Goal: Information Seeking & Learning: Check status

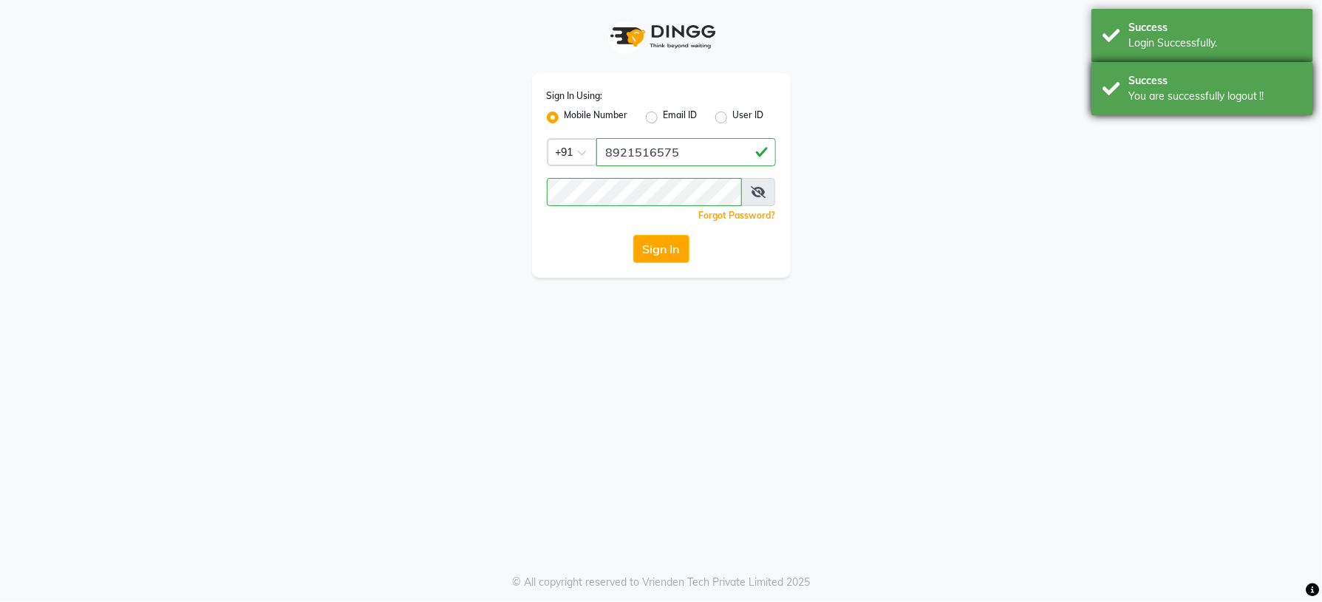
select select "service"
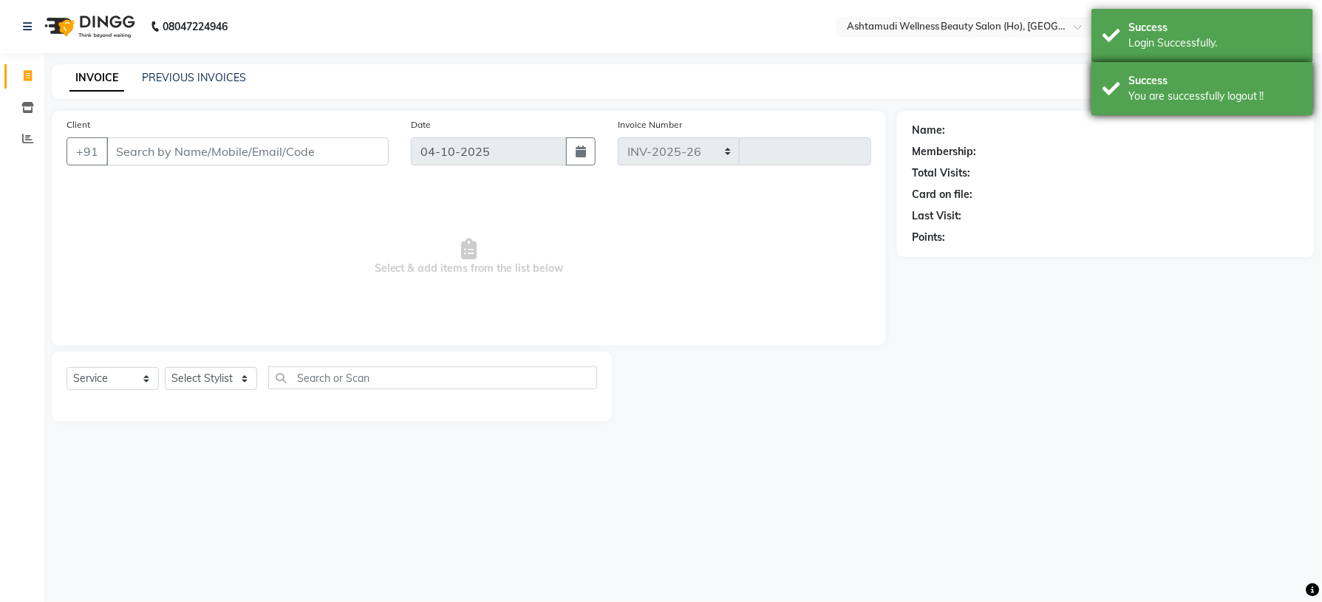
select select "8958"
type input "0008"
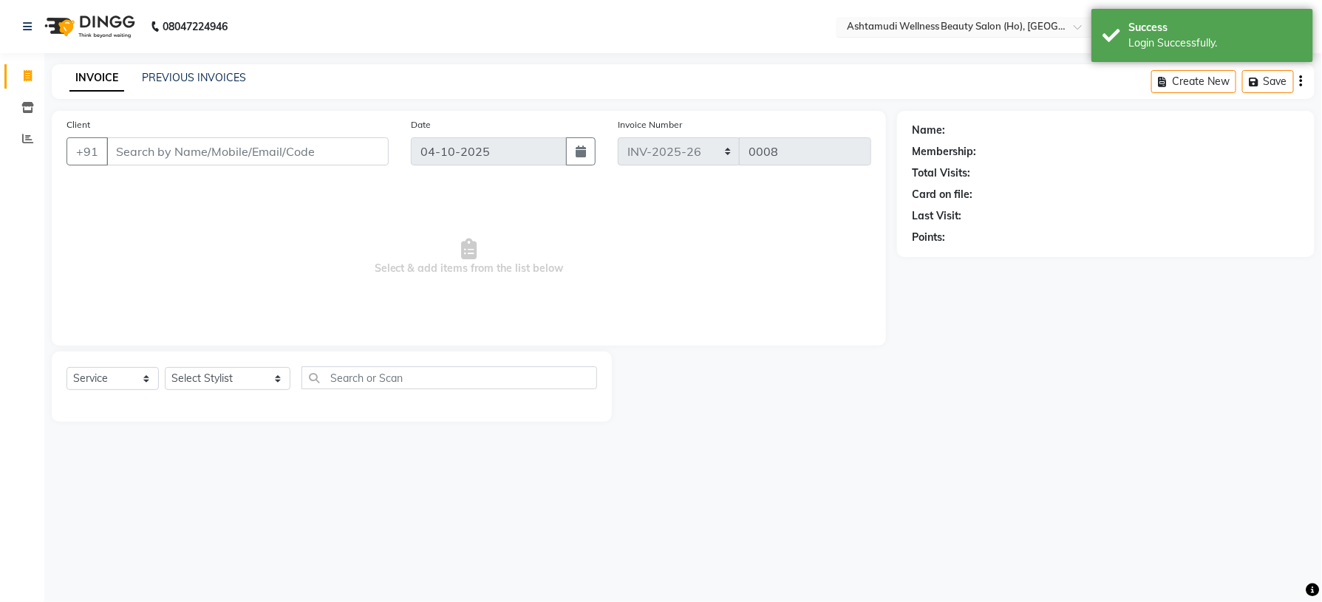
click at [1024, 25] on input "text" at bounding box center [951, 28] width 214 height 15
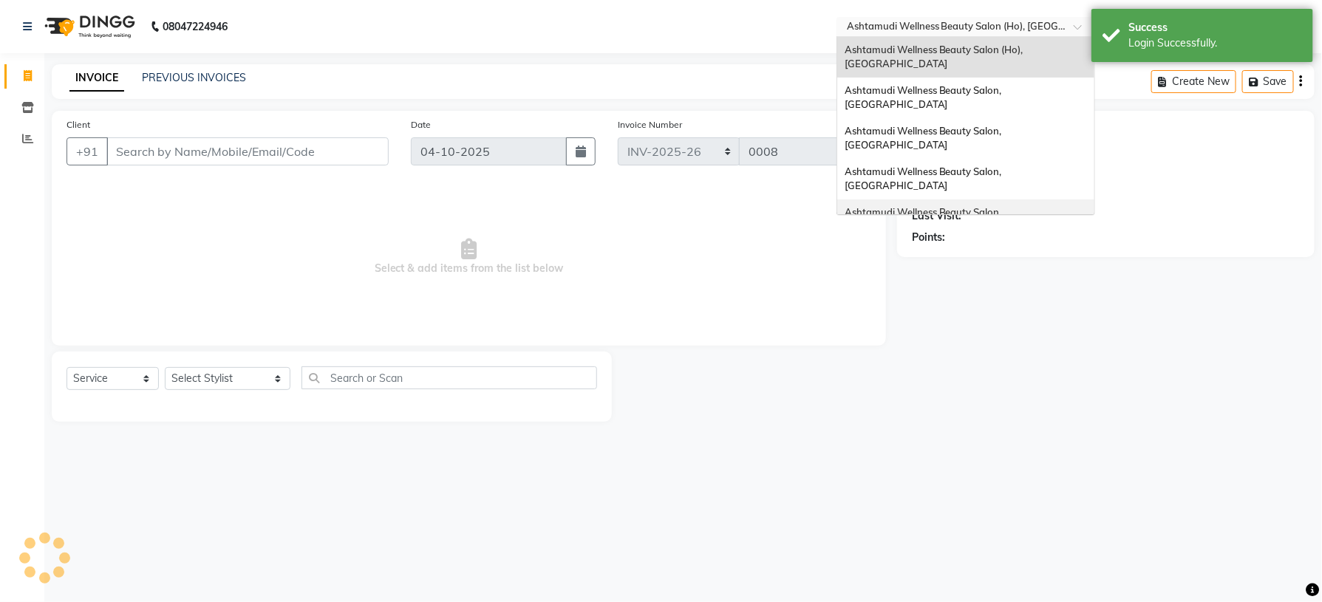
scroll to position [111, 0]
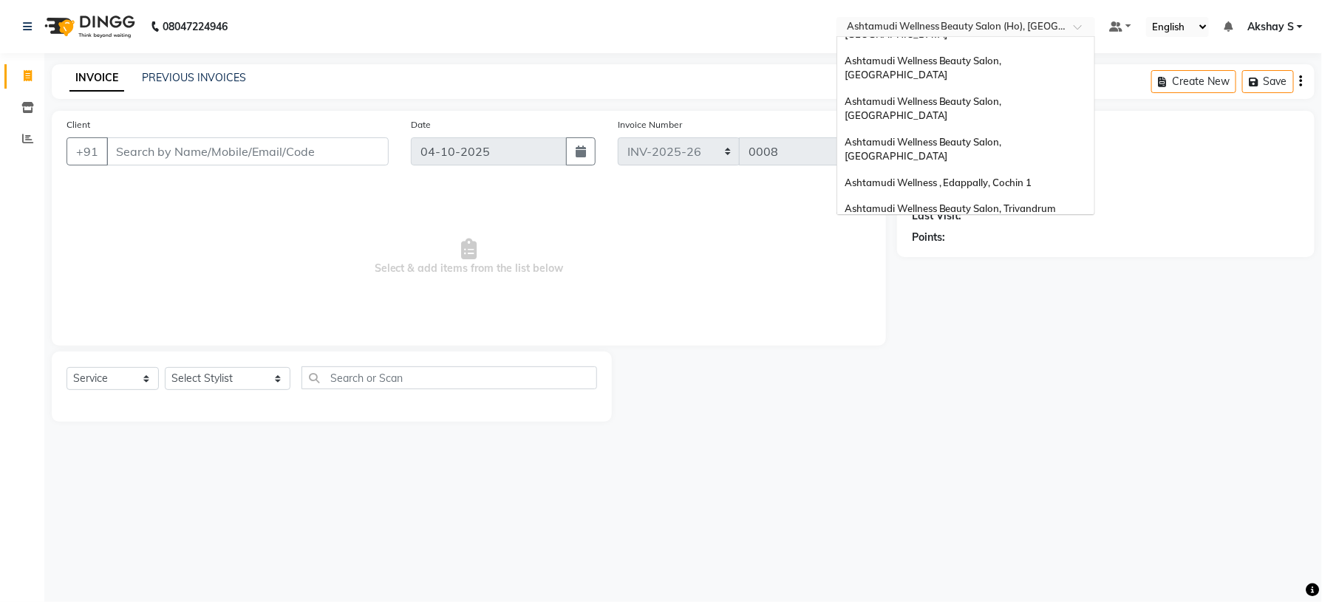
click at [1002, 270] on span "Ashtamudi Welness Beauty Salon, [GEOGRAPHIC_DATA]" at bounding box center [923, 283] width 157 height 27
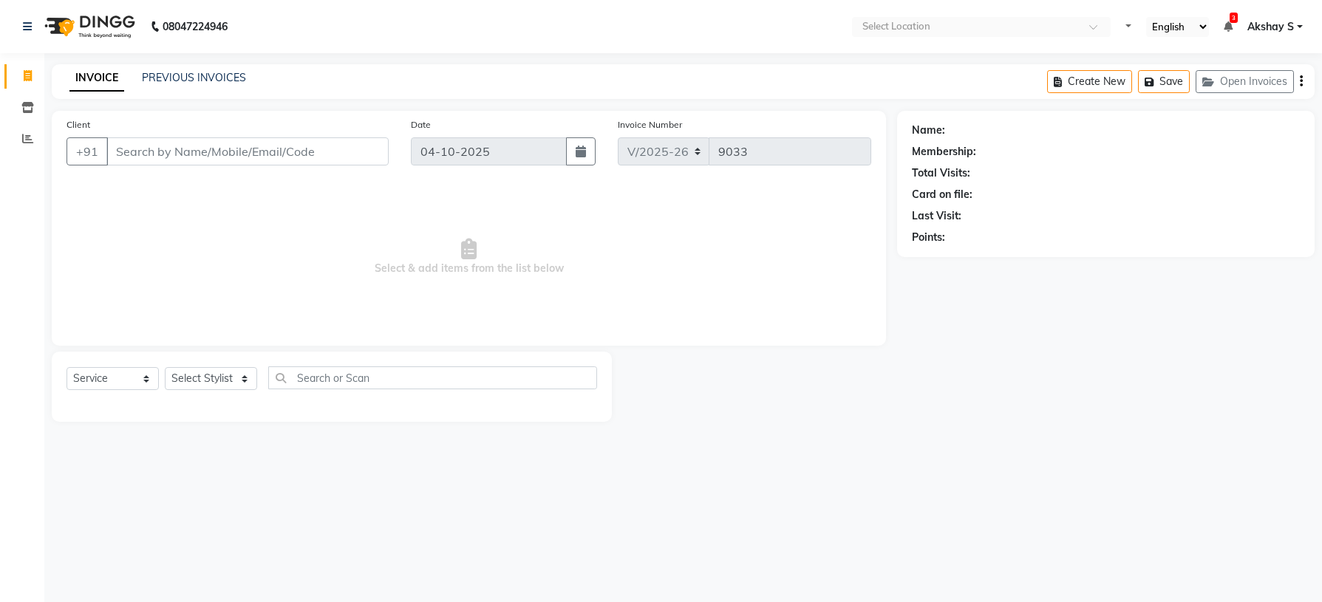
select select "4529"
select select "service"
click at [29, 103] on icon at bounding box center [27, 107] width 13 height 11
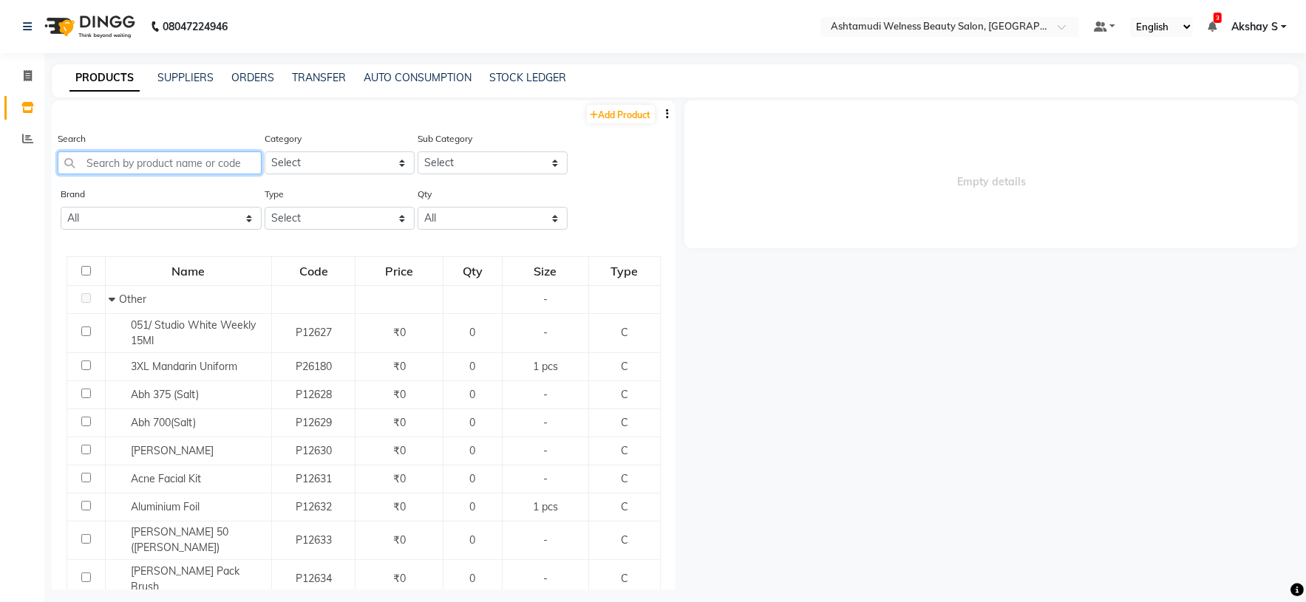
click at [164, 167] on input "text" at bounding box center [160, 163] width 204 height 23
paste input "Biolage Colorlast Shampoo 200ml"
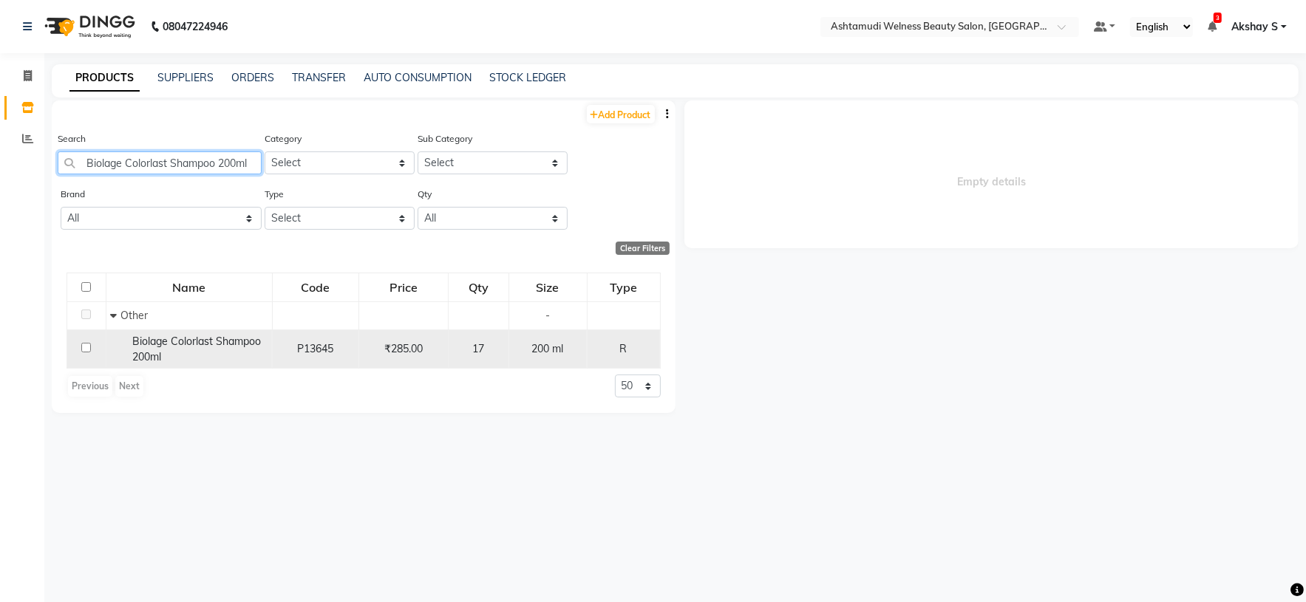
type input "Biolage Colorlast Shampoo 200ml"
click at [226, 353] on div "Biolage Colorlast Shampoo 200ml" at bounding box center [189, 349] width 158 height 31
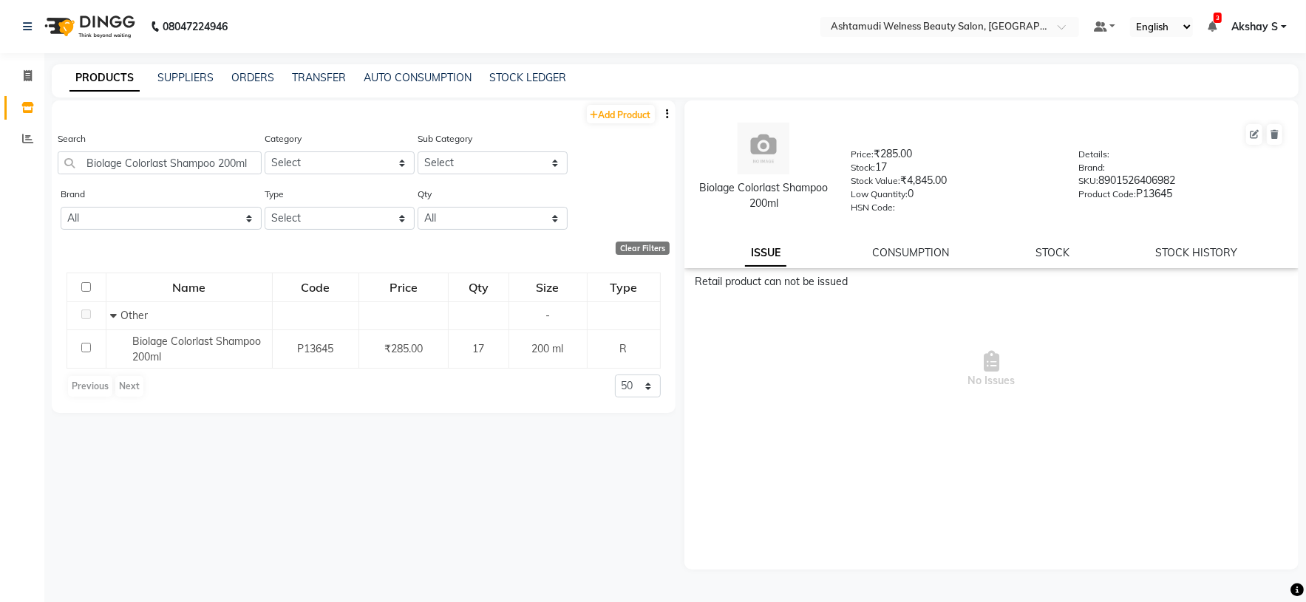
click at [1179, 263] on div "Biolage Colorlast Shampoo 200ml Price: ₹285.00 Stock: 17 Stock Value: ₹4,845.00…" at bounding box center [991, 185] width 615 height 168
click at [1180, 259] on link "STOCK HISTORY" at bounding box center [1197, 252] width 82 height 13
select select "all"
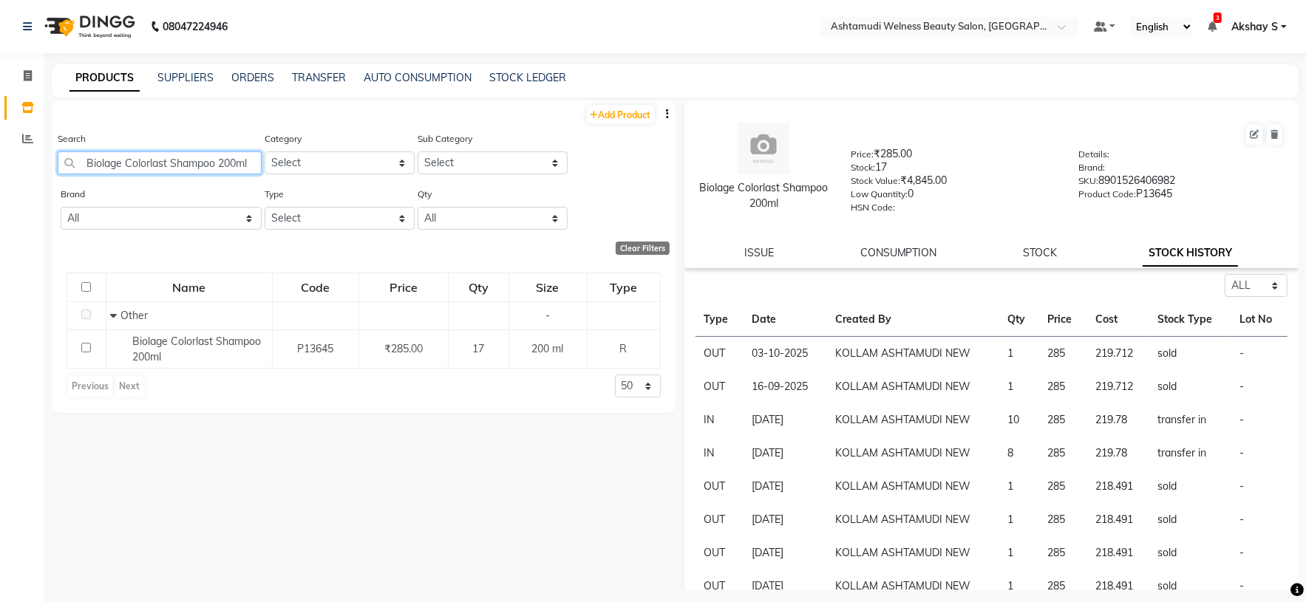
click at [158, 170] on input "Biolage Colorlast Shampoo 200ml" at bounding box center [160, 163] width 204 height 23
click at [158, 169] on input "Biolage Colorlast Shampoo 200ml" at bounding box center [160, 163] width 204 height 23
paste input "Smoothproof Avocado Deep [PERSON_NAME].Serum 100 M"
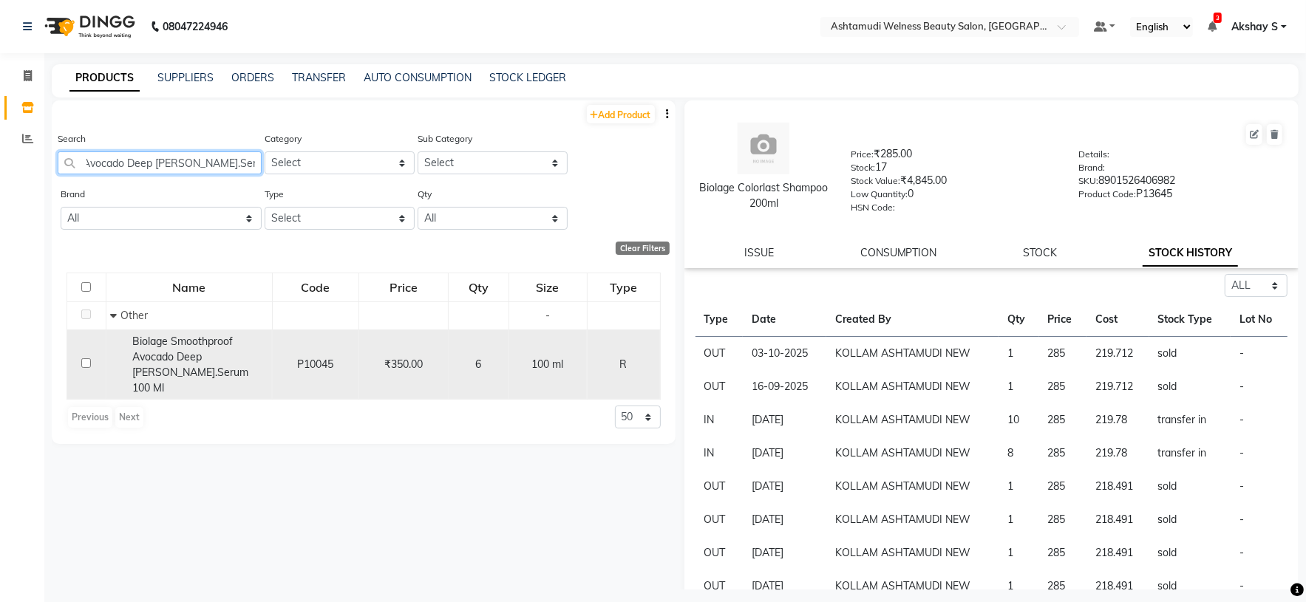
type input "Biolage Smoothproof Avocado Deep [PERSON_NAME].Serum 100 Ml"
click at [215, 366] on div "Biolage Smoothproof Avocado Deep [PERSON_NAME].Serum 100 Ml" at bounding box center [189, 365] width 158 height 62
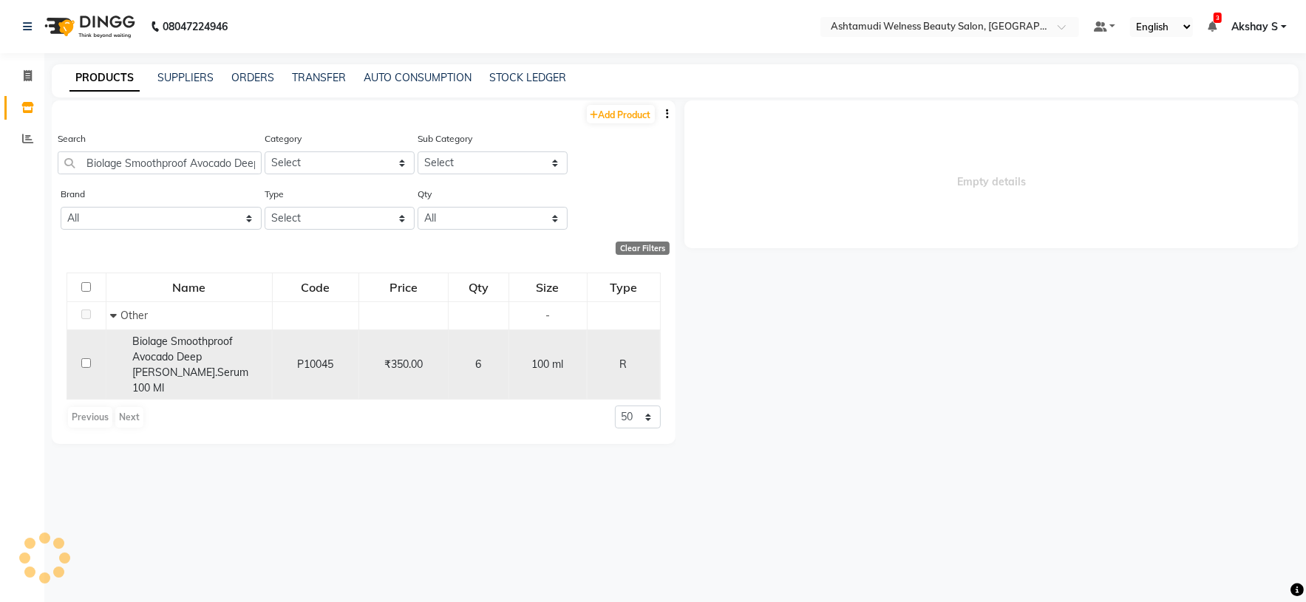
select select "all"
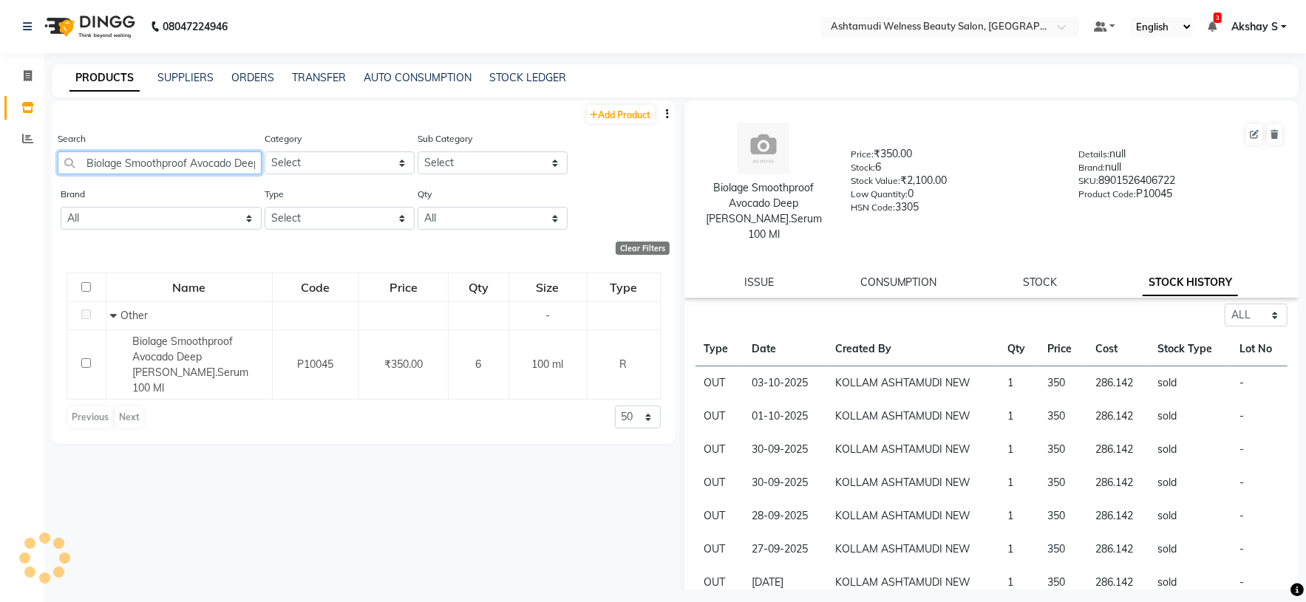
click at [210, 154] on input "Biolage Smoothproof Avocado Deep [PERSON_NAME].Serum 100 Ml" at bounding box center [160, 163] width 204 height 23
paste input "Floractive Professional Conditioner W1 300m"
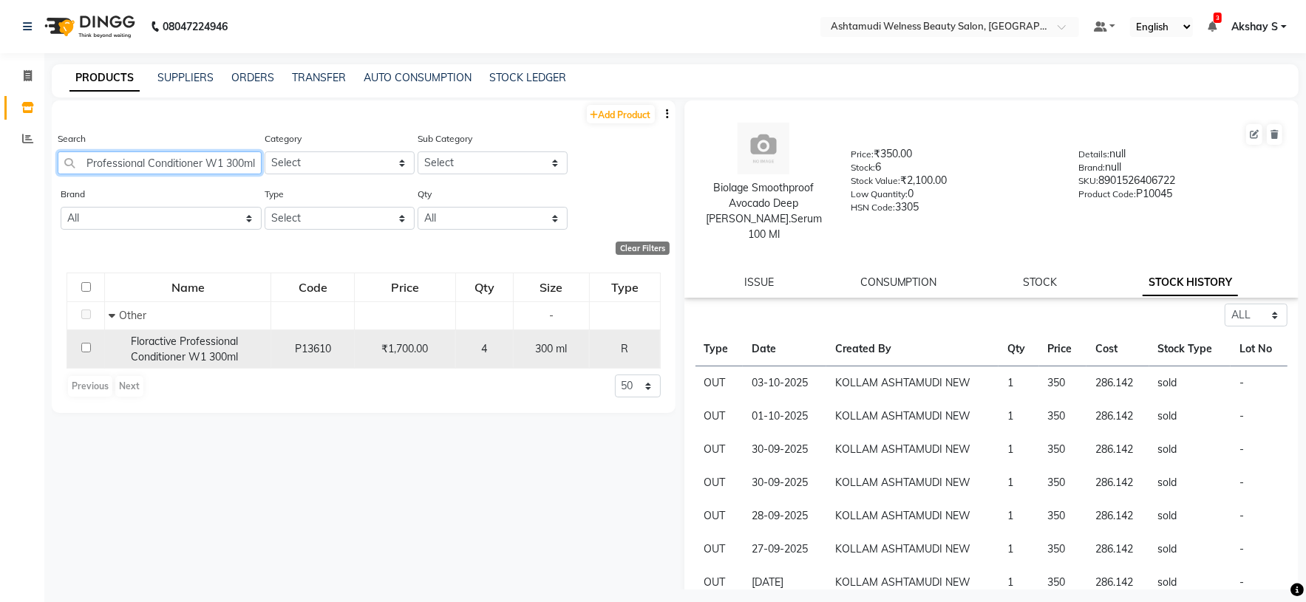
type input "Floractive Professional Conditioner W1 300ml"
click at [234, 356] on span "Floractive Professional Conditioner W1 300ml" at bounding box center [184, 349] width 107 height 29
select select "all"
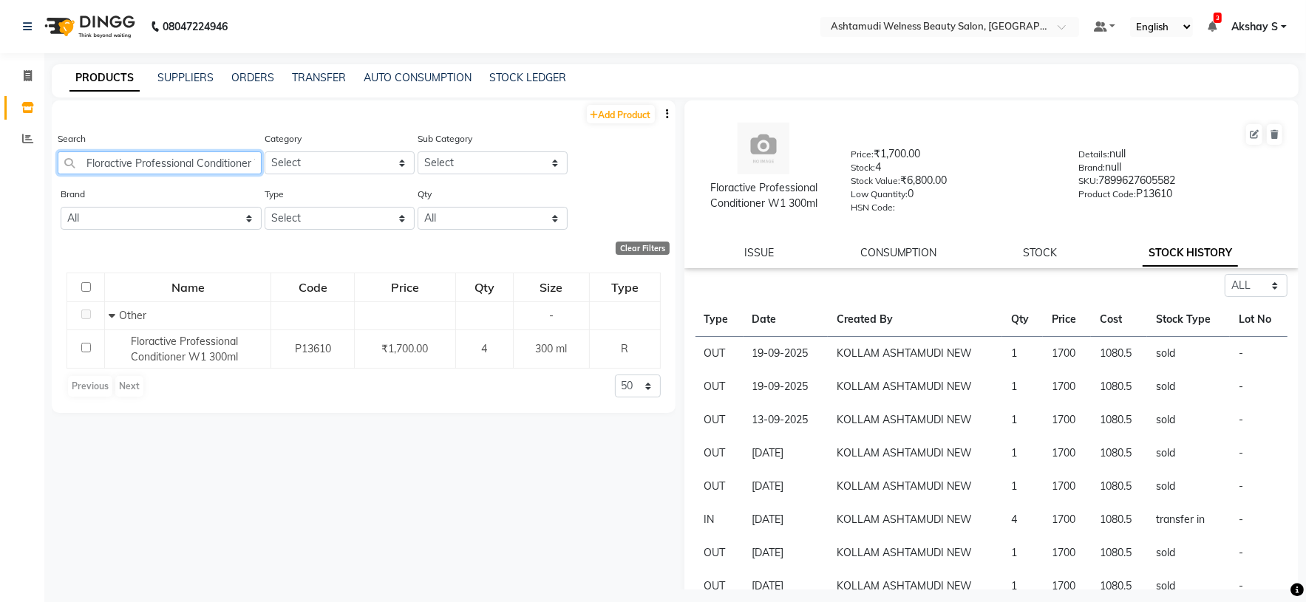
click at [120, 163] on input "Floractive Professional Conditioner W1 300ml" at bounding box center [160, 163] width 204 height 23
paste input "SEASOUL Azevita Brightening Face Wash 1"
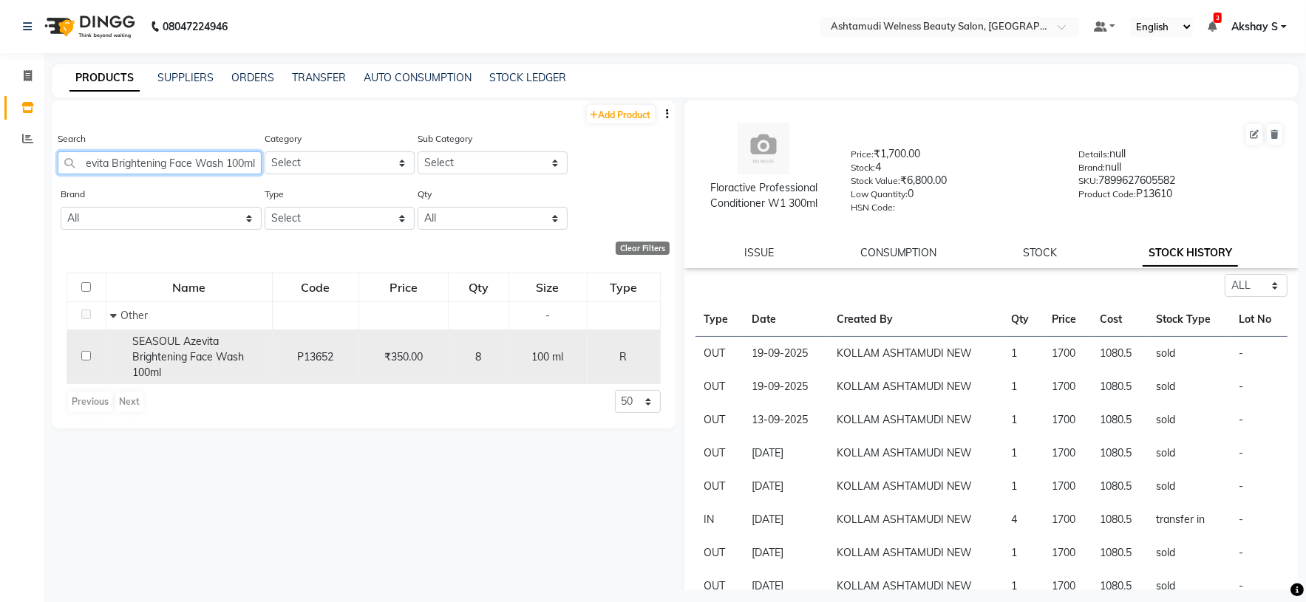
type input "SEASOUL Azevita Brightening Face Wash 100ml"
click at [204, 358] on span "SEASOUL Azevita Brightening Face Wash 100ml" at bounding box center [188, 357] width 112 height 44
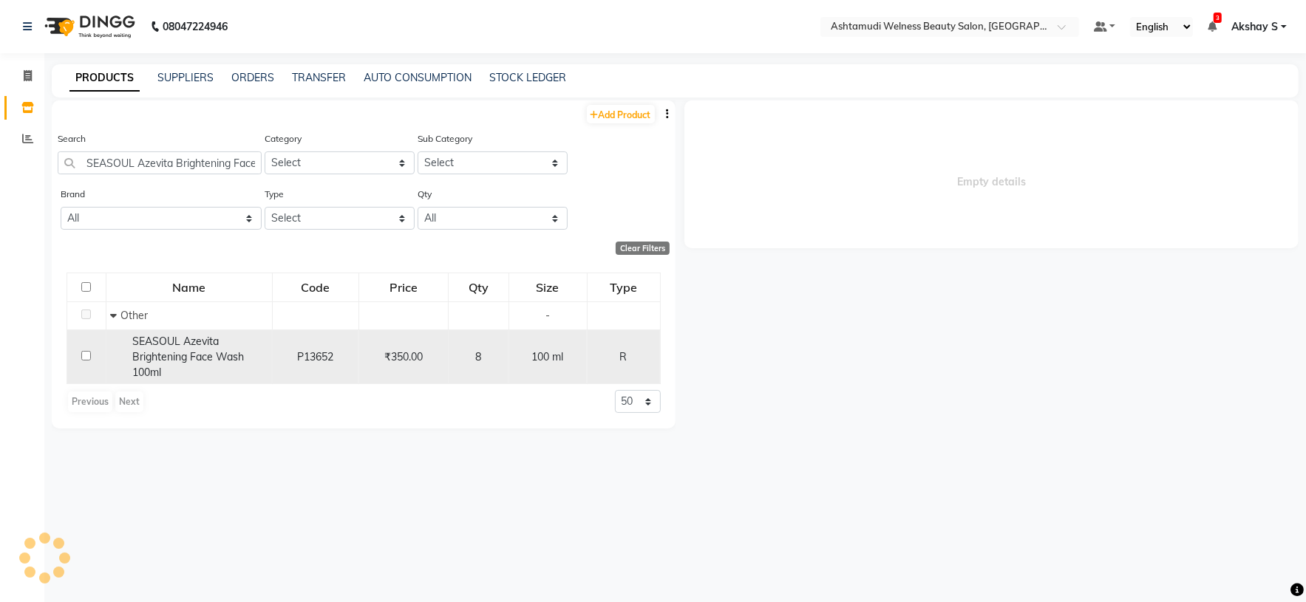
select select "all"
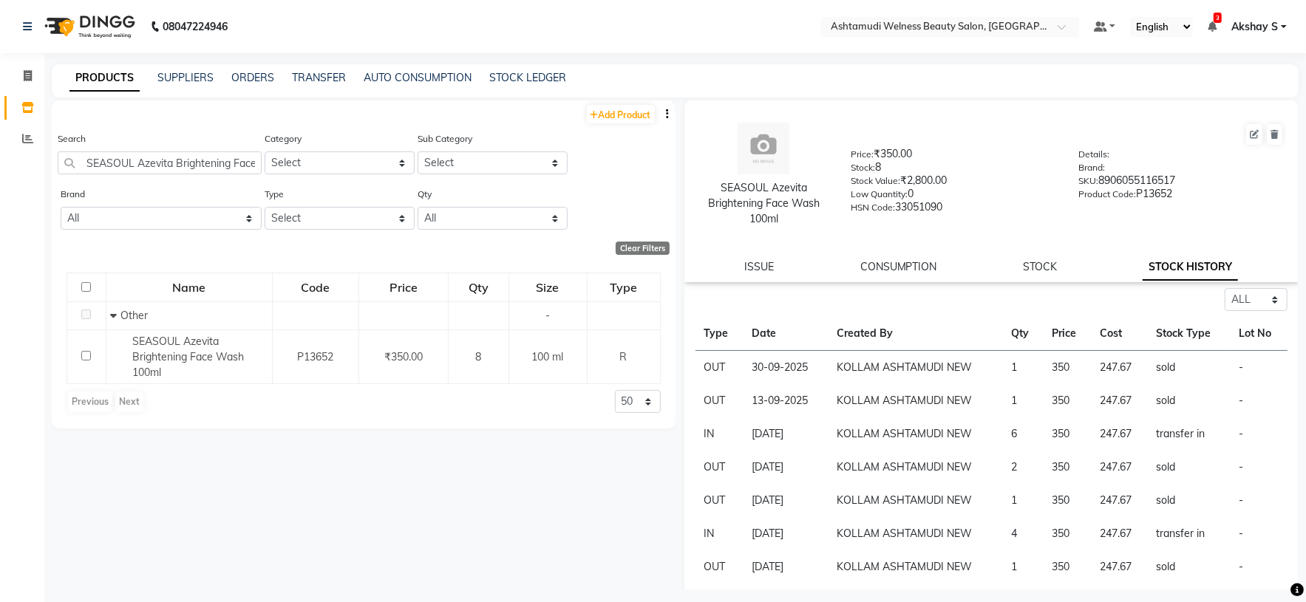
click at [134, 176] on div "Search SEASOUL Azevita Brightening Face Wash 100ml" at bounding box center [160, 158] width 204 height 55
click at [130, 160] on input "SEASOUL Azevita Brightening Face Wash 100ml" at bounding box center [160, 163] width 204 height 23
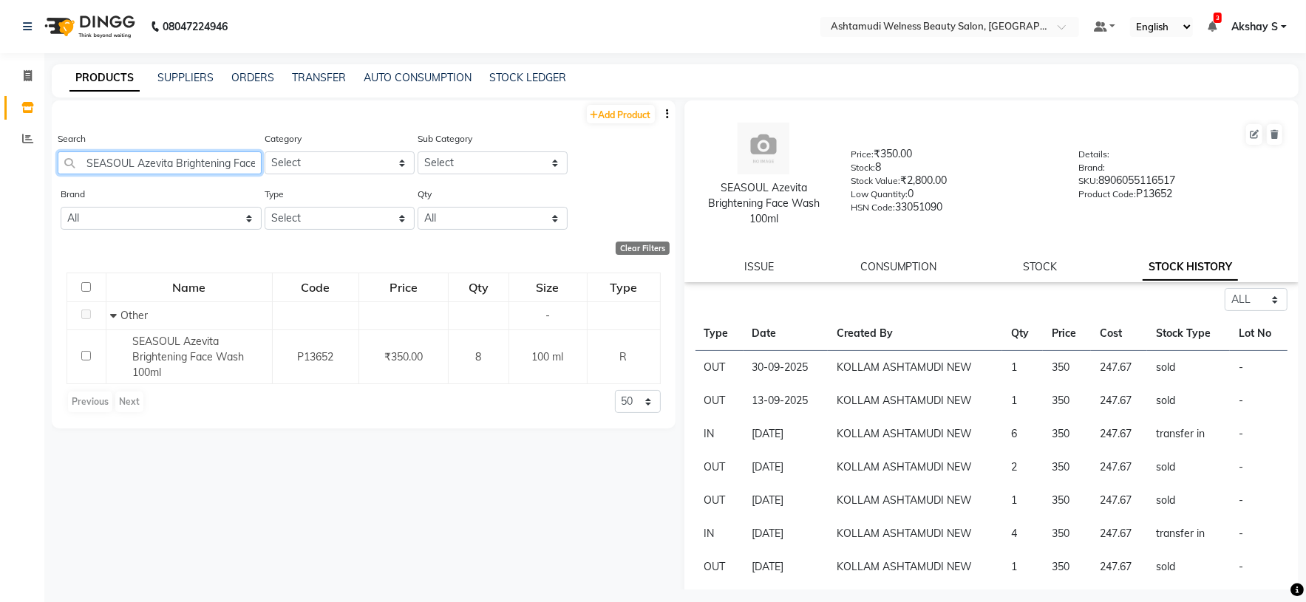
click at [130, 160] on input "SEASOUL Azevita Brightening Face Wash 100ml" at bounding box center [160, 163] width 204 height 23
paste input "Matrix Opt Care Smooth Shampoo 2"
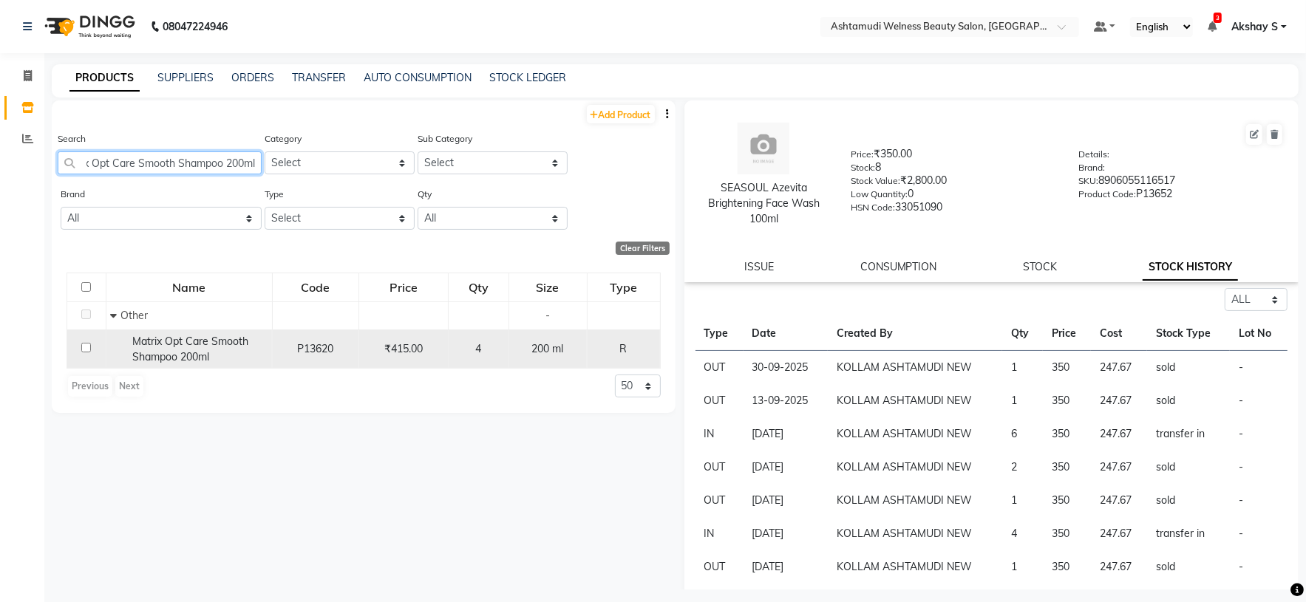
type input "Matrix Opt Care Smooth Shampoo 200ml"
click at [180, 357] on span "Matrix Opt Care Smooth Shampoo 200ml" at bounding box center [190, 349] width 116 height 29
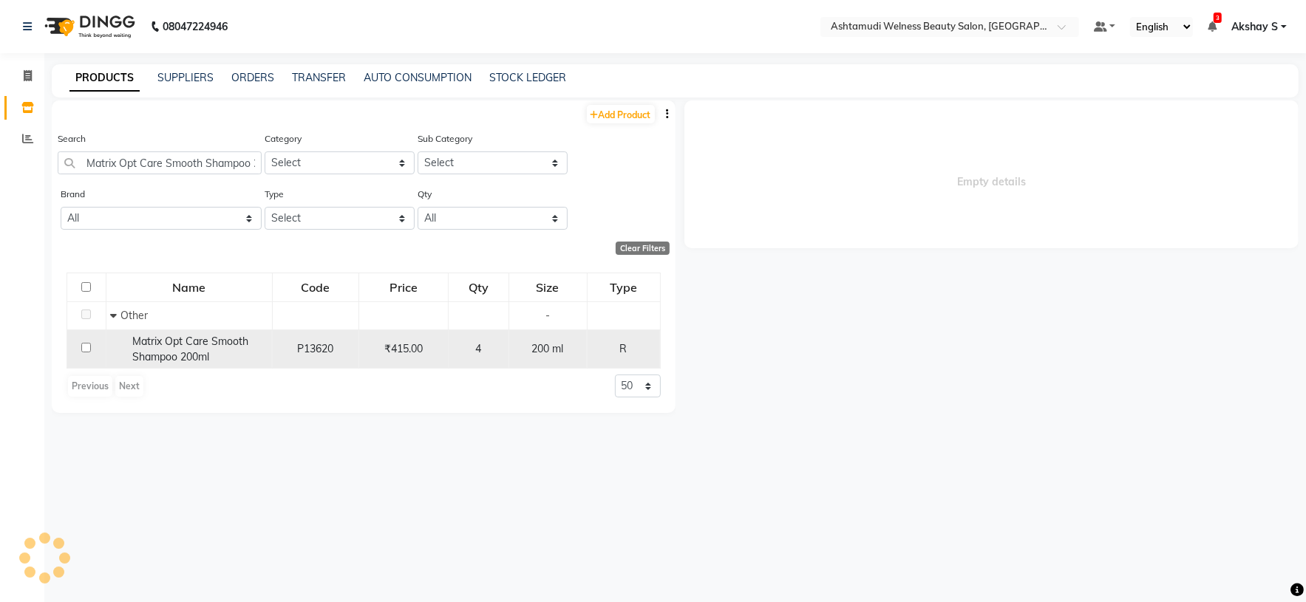
select select "all"
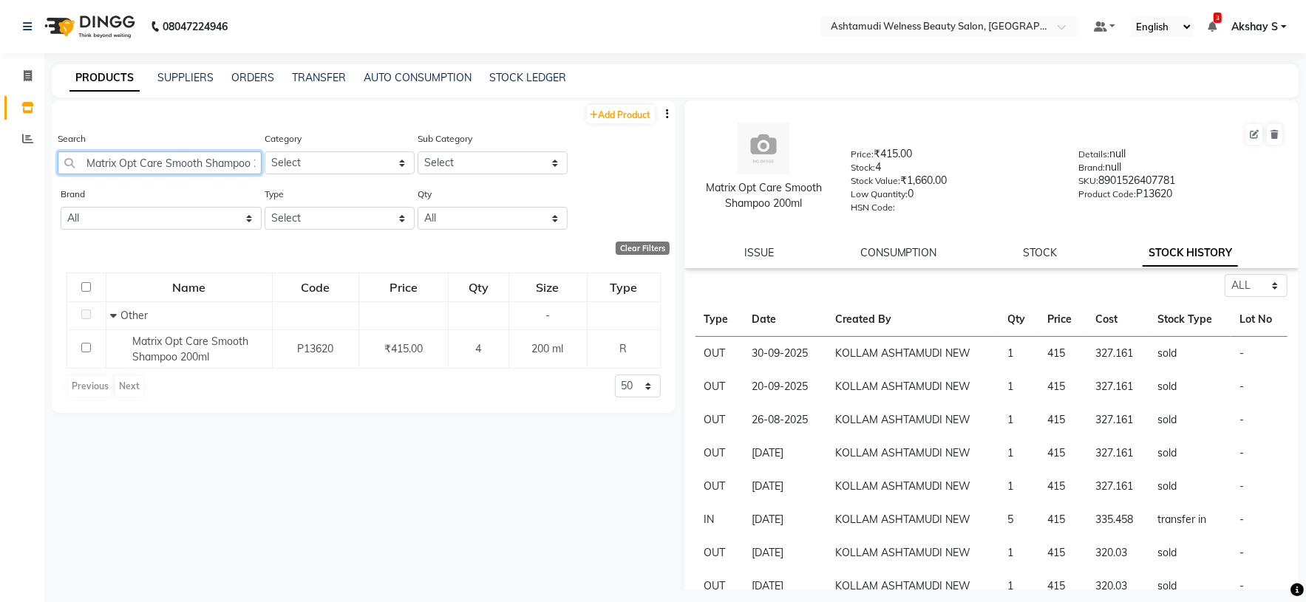
click at [188, 162] on input "Matrix Opt Care Smooth Shampoo 200ml" at bounding box center [160, 163] width 204 height 23
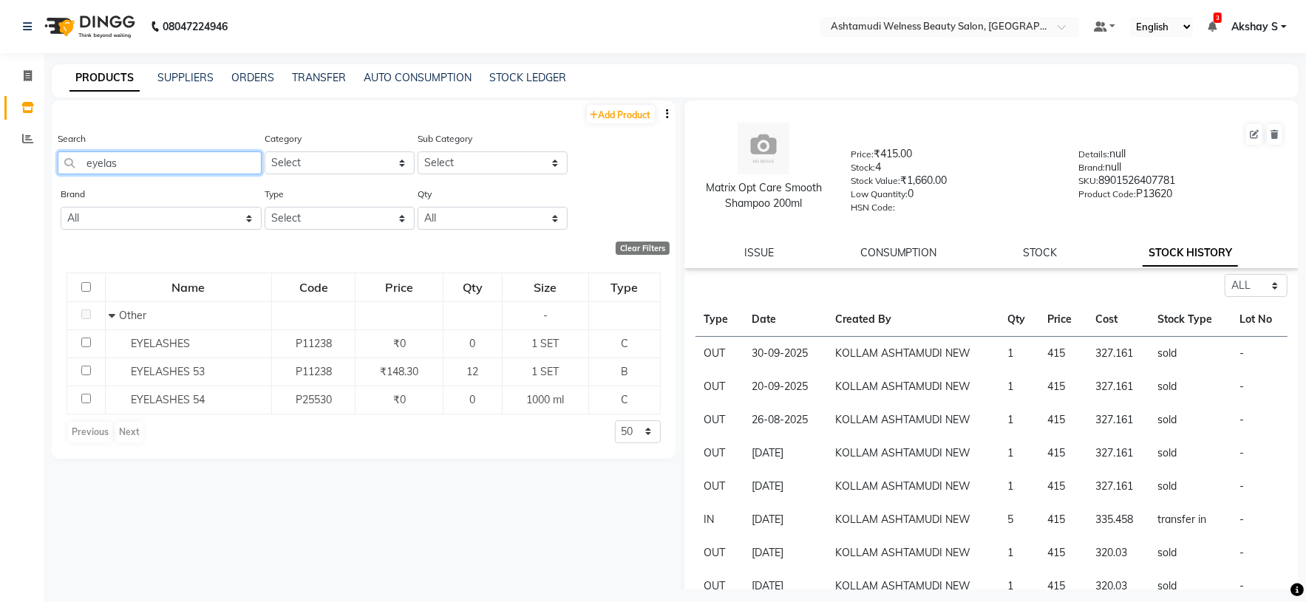
type input "eyelas"
